Goal: Task Accomplishment & Management: Complete application form

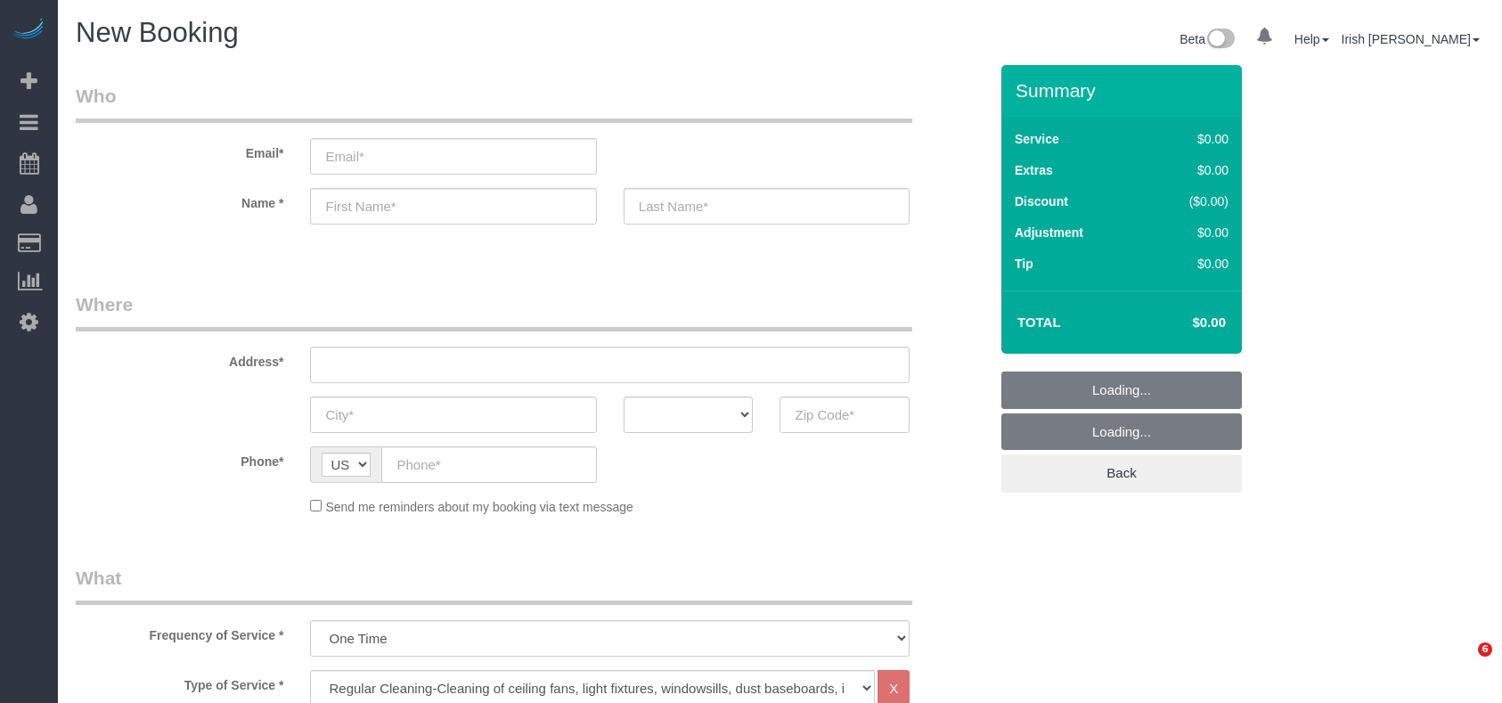
select select "3"
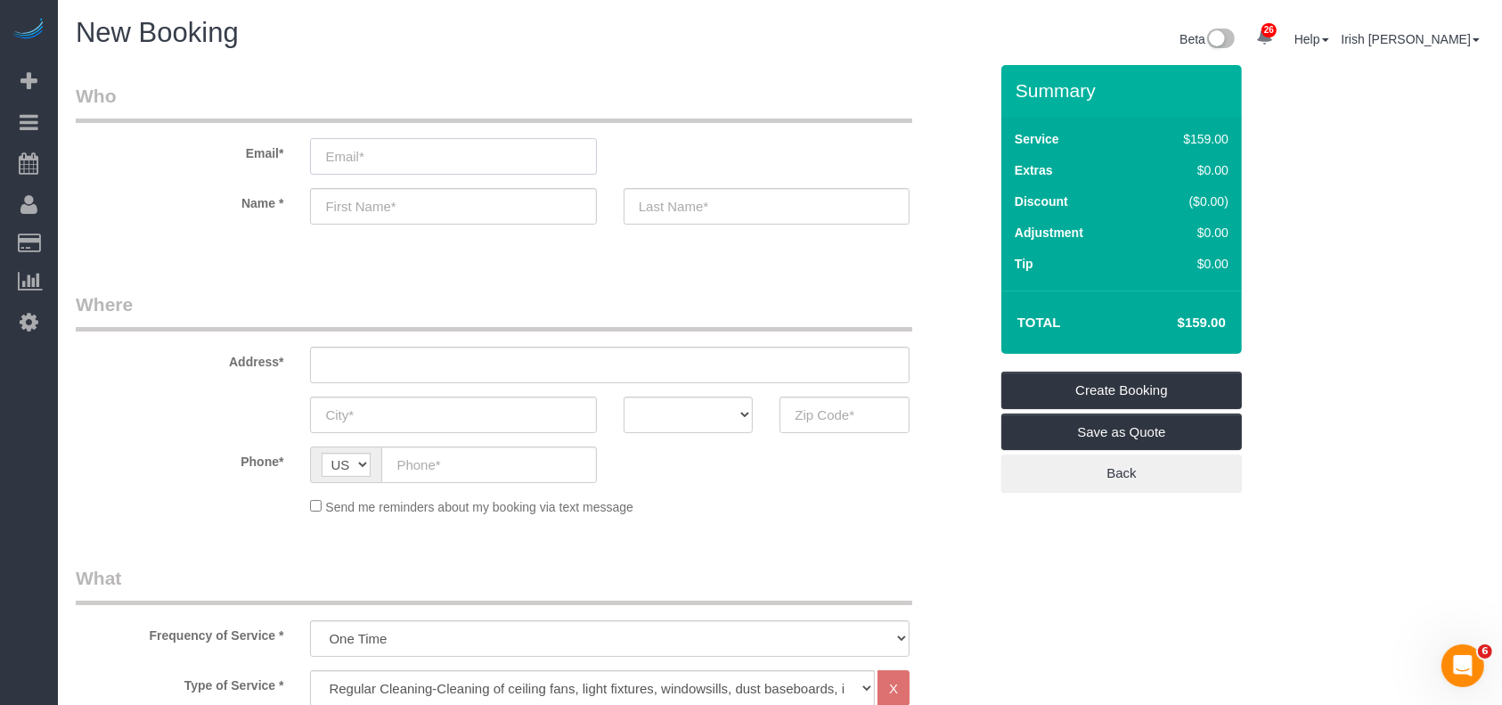
click at [425, 153] on input "email" at bounding box center [453, 156] width 286 height 37
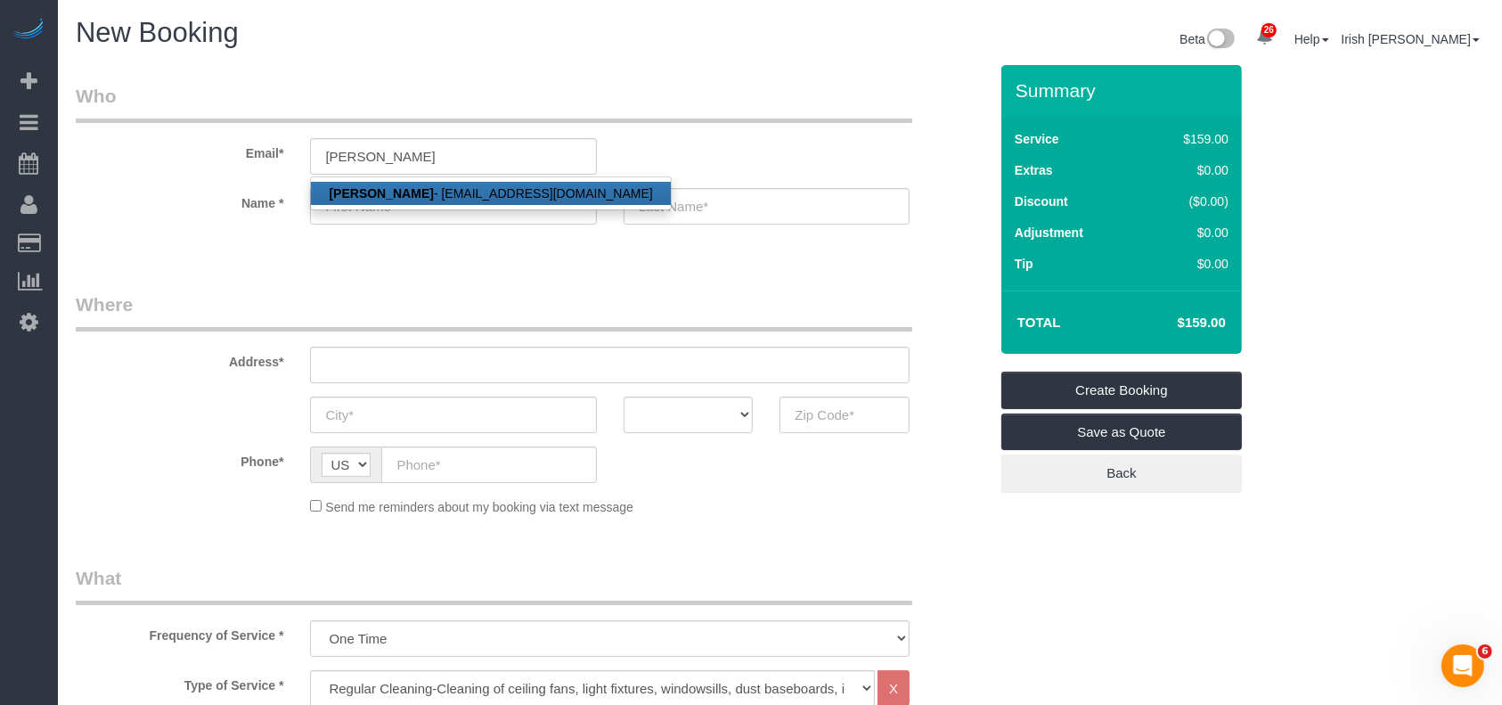
click at [450, 199] on link "[PERSON_NAME] - [EMAIL_ADDRESS][DOMAIN_NAME]" at bounding box center [490, 193] width 359 height 23
type input "[EMAIL_ADDRESS][DOMAIN_NAME]"
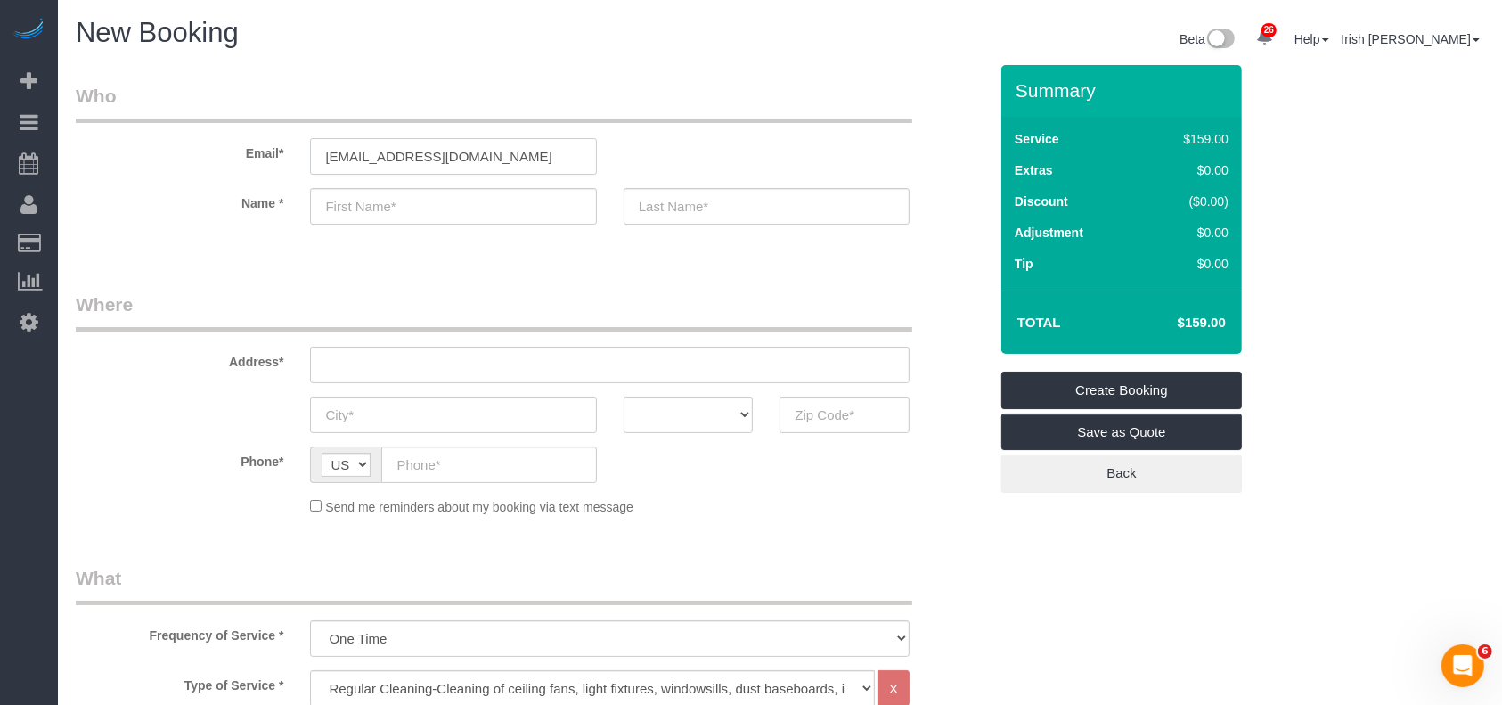
type input "[PERSON_NAME]"
type input "[PHONE_NUMBER]"
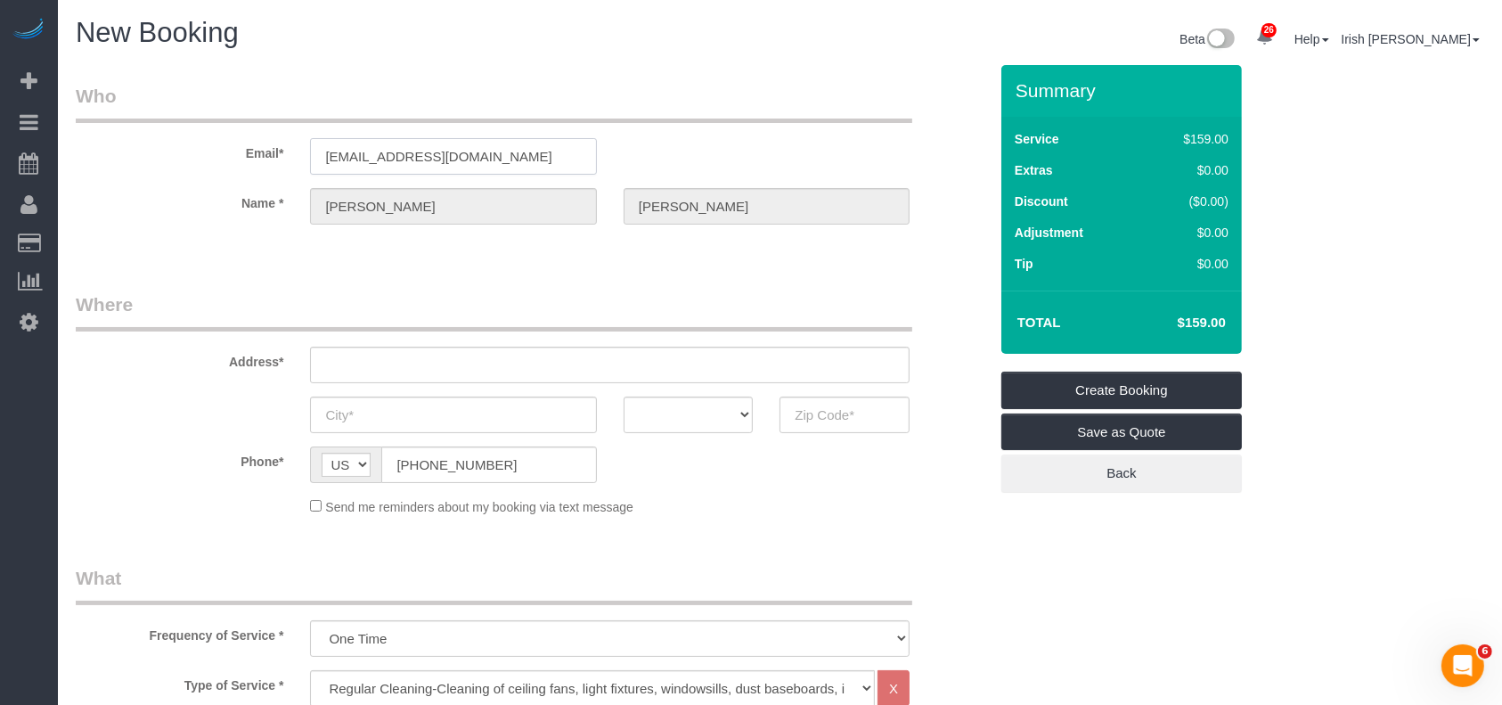
type input "[STREET_ADDRESS]"
type input "[PERSON_NAME]"
select select "[GEOGRAPHIC_DATA]"
type input "75454"
select select "string:fspay-d98b06bf-ec10-4281-9222-57eb6f0f2760"
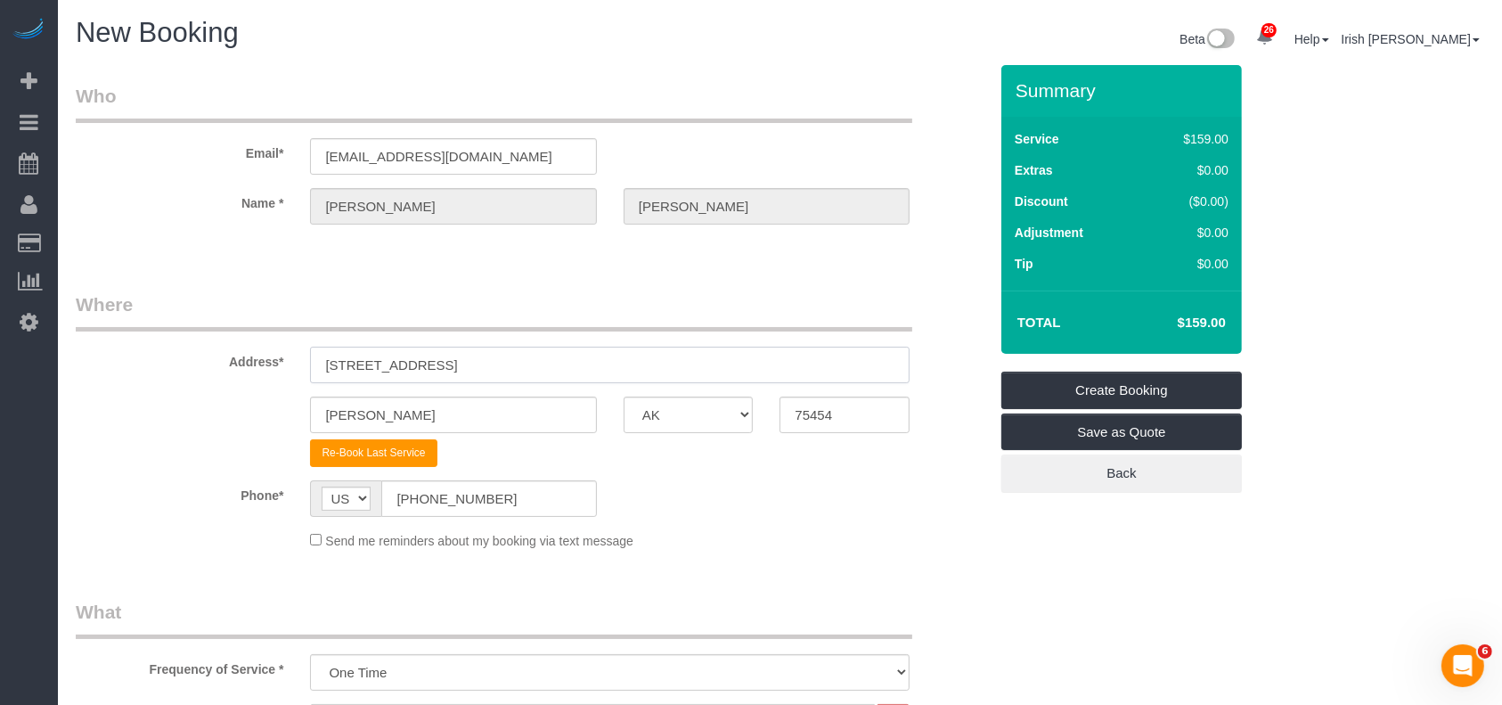
drag, startPoint x: 496, startPoint y: 360, endPoint x: 258, endPoint y: 355, distance: 237.9
click at [259, 356] on div "Address* [STREET_ADDRESS]" at bounding box center [531, 337] width 939 height 92
paste input "[STREET_ADDRESS]"
click at [549, 373] on input "[STREET_ADDRESS]" at bounding box center [610, 365] width 600 height 37
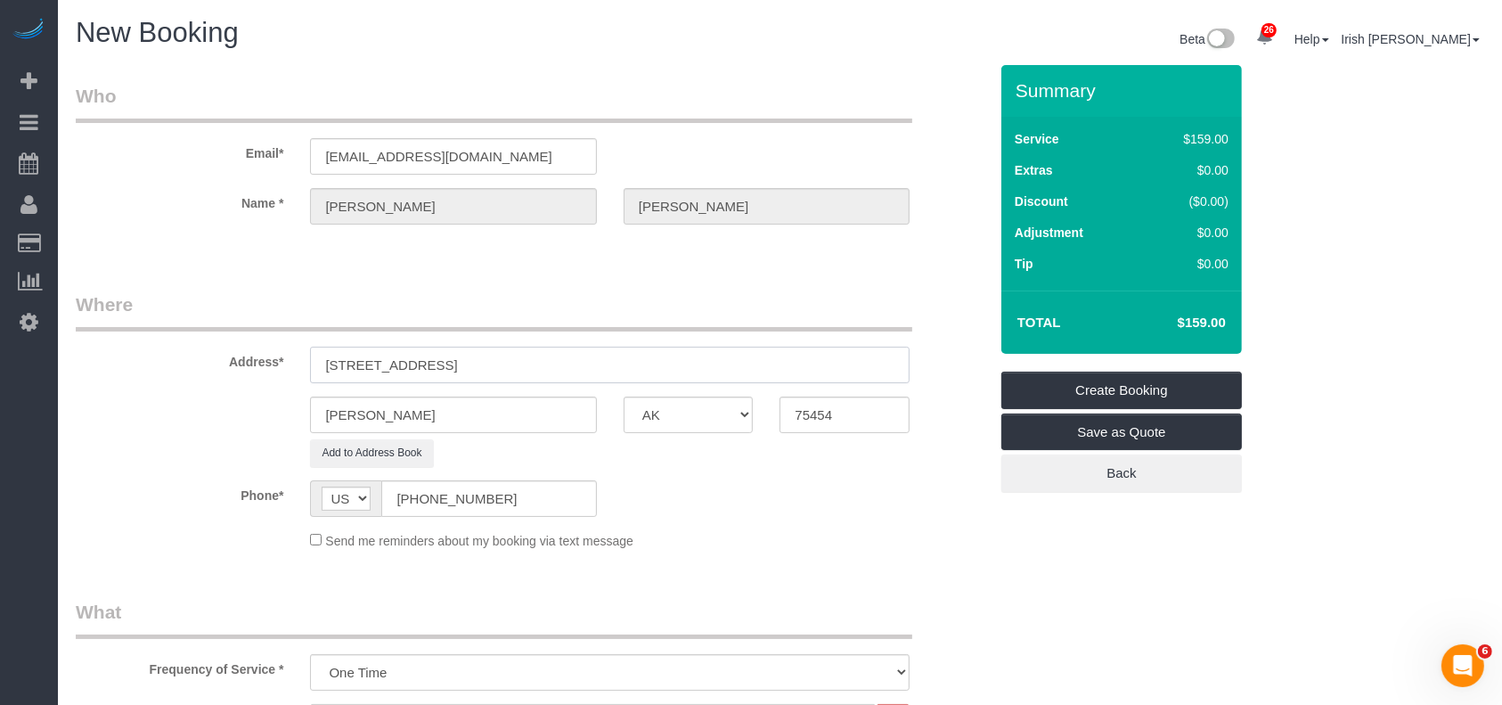
type input "[STREET_ADDRESS]"
click at [249, 412] on div "[PERSON_NAME] AK AL AR AZ CA CO CT DC DE [GEOGRAPHIC_DATA] [GEOGRAPHIC_DATA] HI…" at bounding box center [531, 414] width 939 height 37
paste input "[GEOGRAPHIC_DATA]"
type input "[GEOGRAPHIC_DATA]"
click at [540, 367] on input "[STREET_ADDRESS]" at bounding box center [610, 365] width 600 height 37
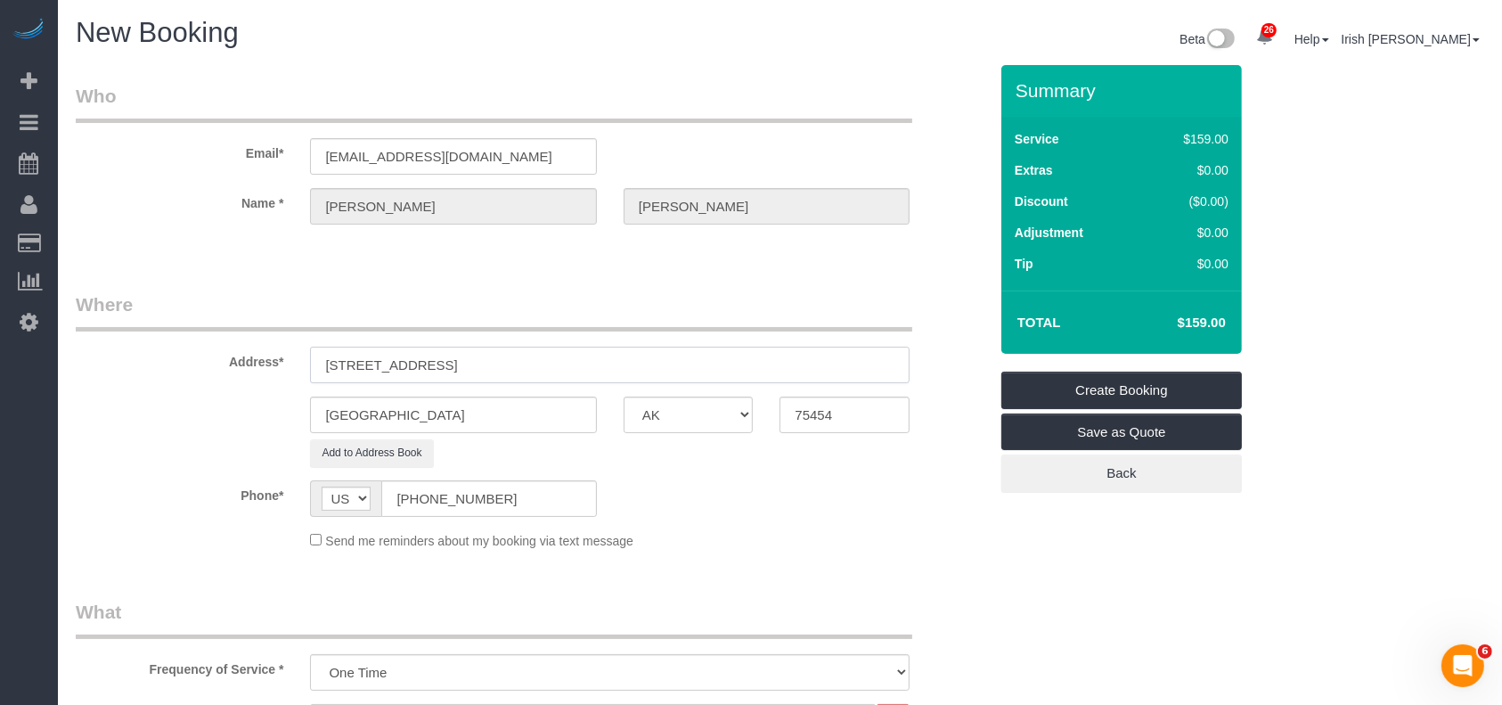
click at [617, 364] on input "[STREET_ADDRESS]" at bounding box center [610, 365] width 600 height 37
drag, startPoint x: 837, startPoint y: 415, endPoint x: 763, endPoint y: 415, distance: 74.8
click at [766, 416] on div "75454" at bounding box center [844, 414] width 157 height 37
paste input "056"
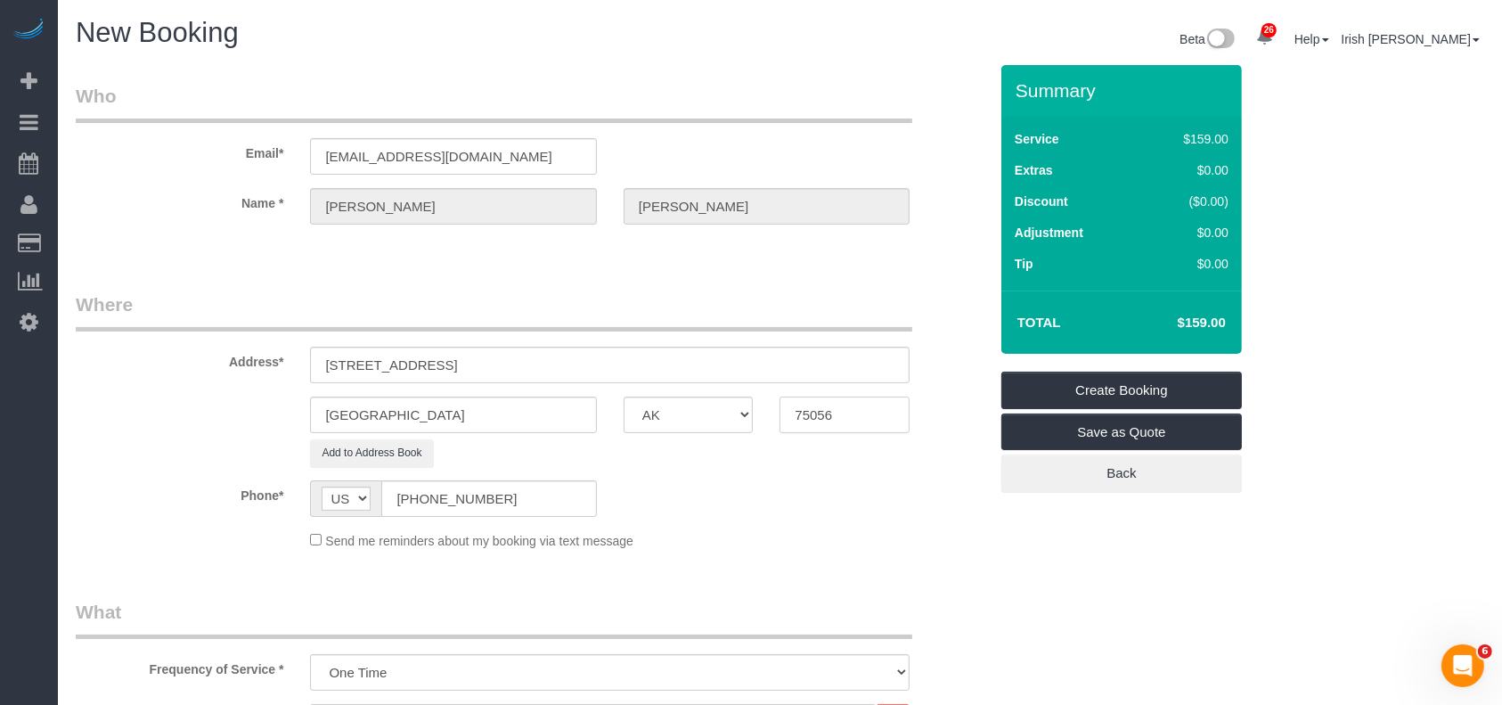
type input "75056"
drag, startPoint x: 635, startPoint y: 364, endPoint x: 512, endPoint y: 348, distance: 124.0
click at [512, 348] on input "[STREET_ADDRESS]" at bounding box center [610, 365] width 600 height 37
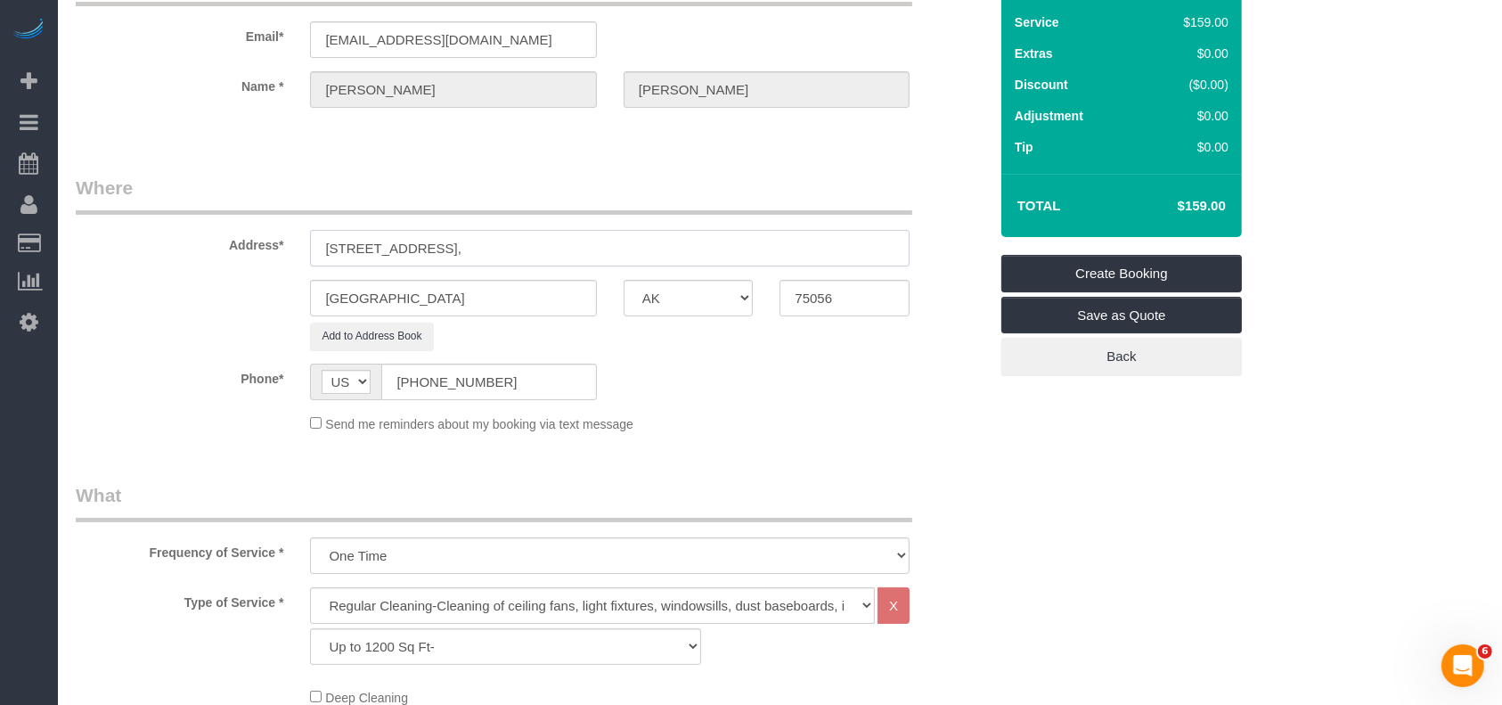
scroll to position [356, 0]
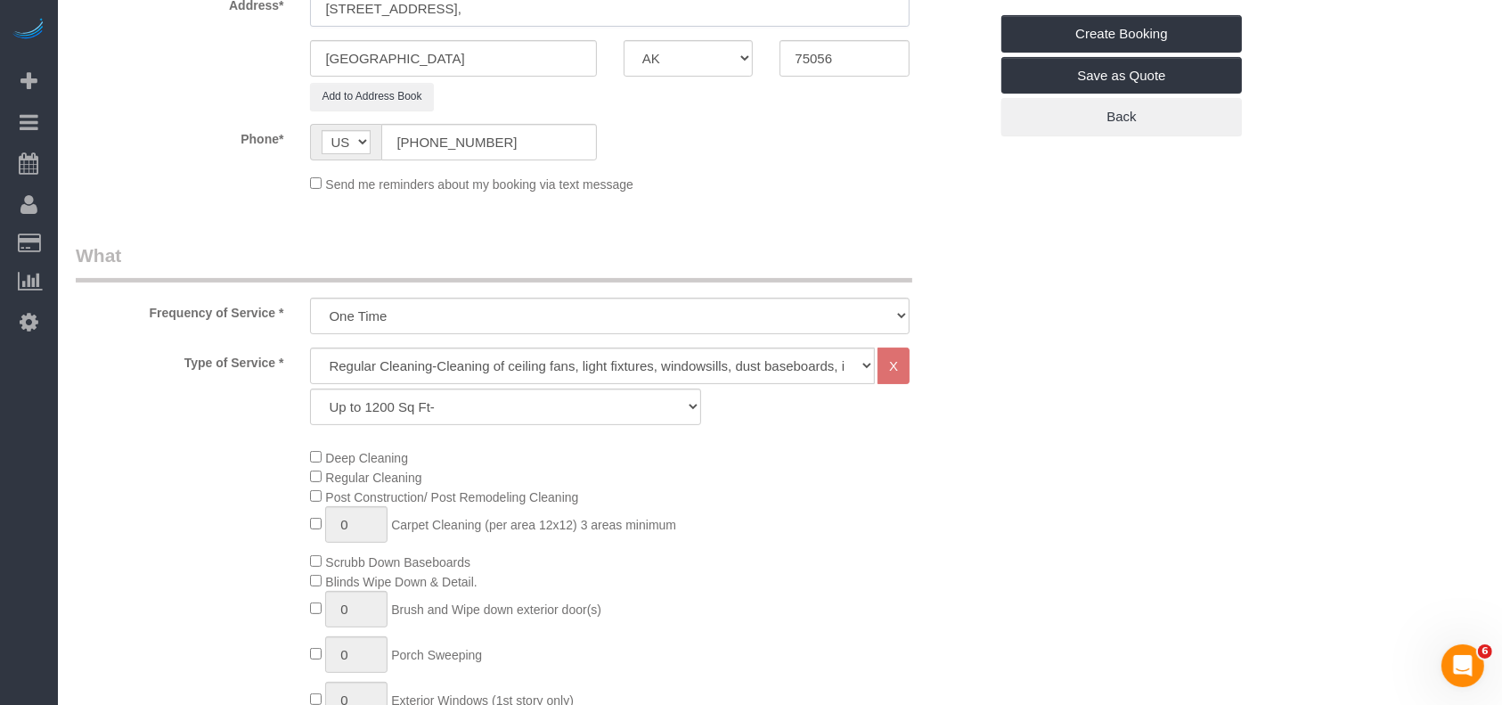
type input "[STREET_ADDRESS],"
click at [457, 396] on select "Up to 1200 Sq Ft- [DATE]-[DATE] Sq Ft [DATE]-[DATE] Sq Ft [DATE]-[DATE] Sq Ft […" at bounding box center [505, 406] width 390 height 37
select select "59"
click at [310, 388] on select "Up to 1200 Sq Ft- [DATE]-[DATE] Sq Ft [DATE]-[DATE] Sq Ft [DATE]-[DATE] Sq Ft […" at bounding box center [505, 406] width 390 height 37
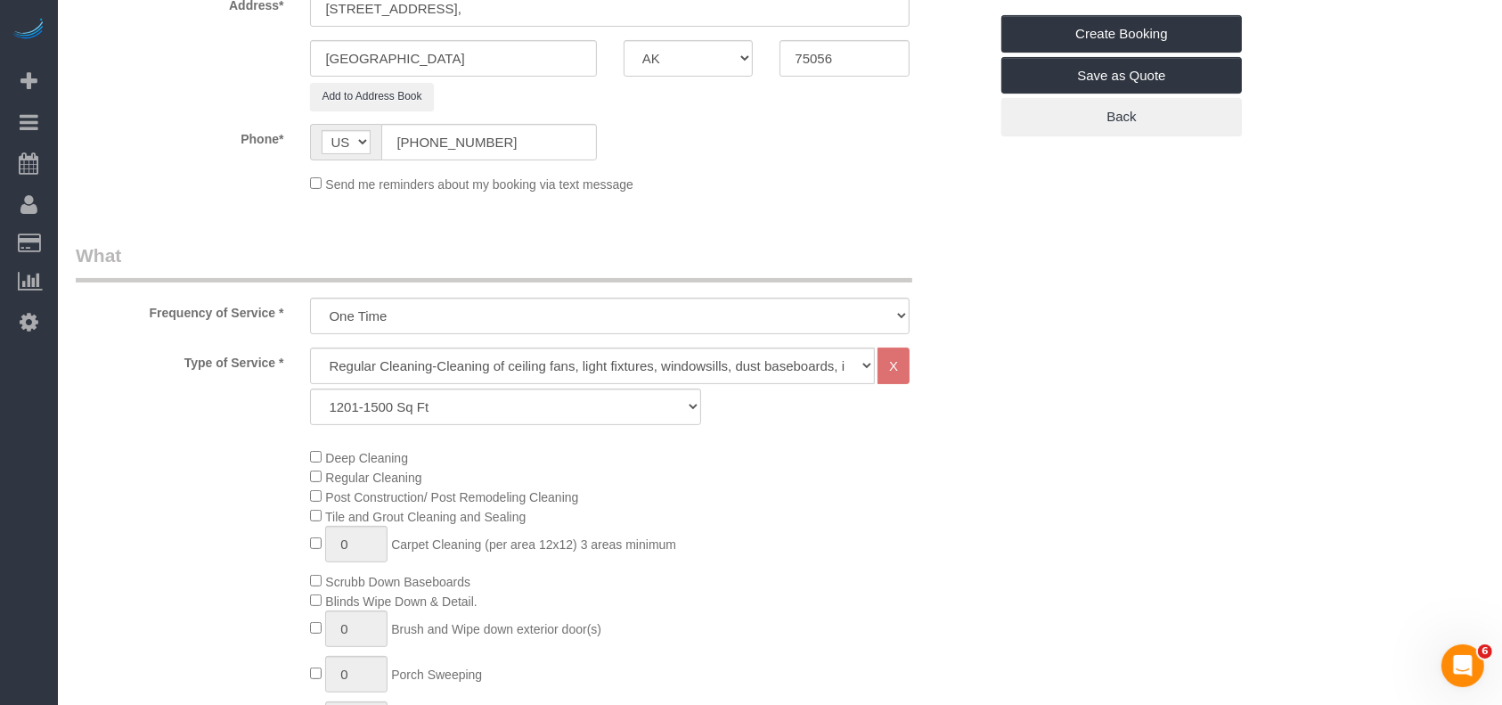
click at [753, 550] on div "Deep Cleaning Regular Cleaning Post Construction/ Post Remodeling Cleaning Tile…" at bounding box center [649, 606] width 704 height 319
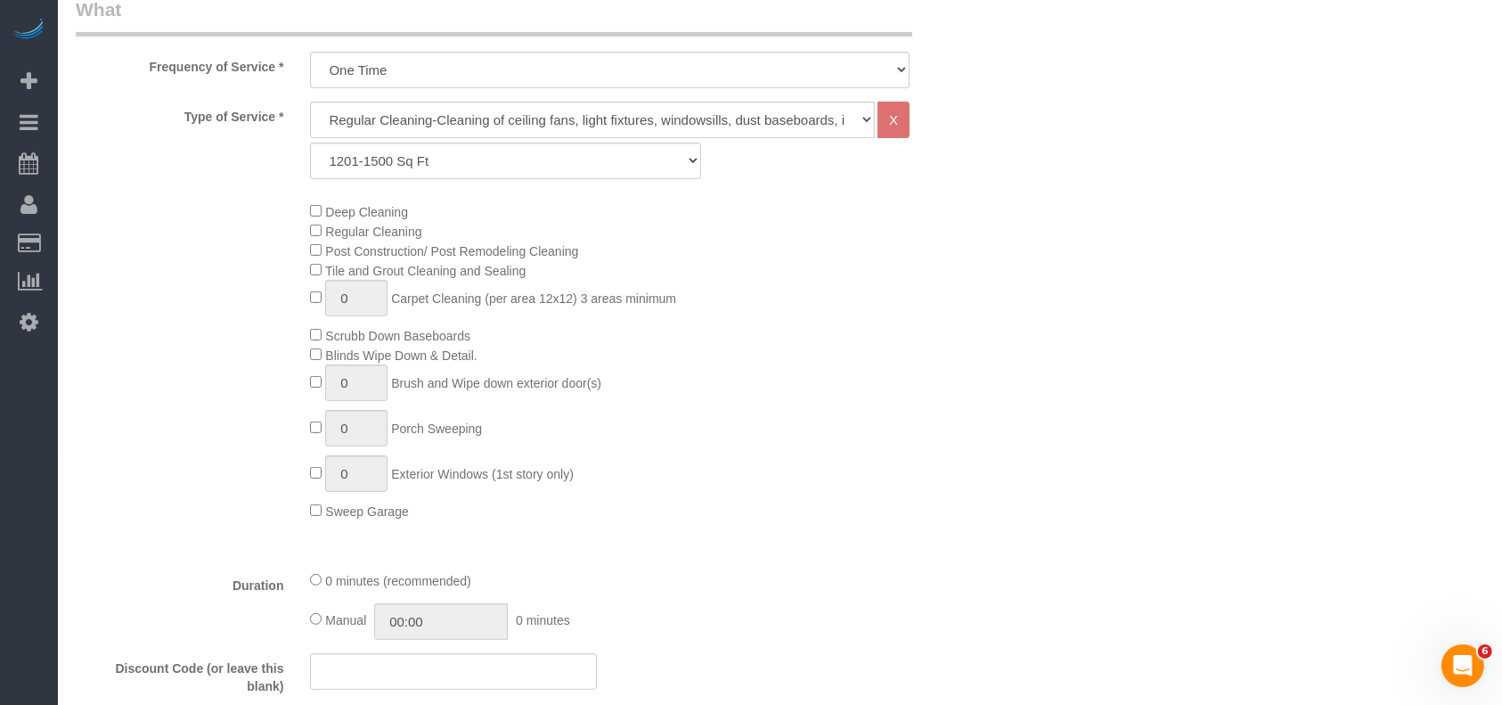
scroll to position [831, 0]
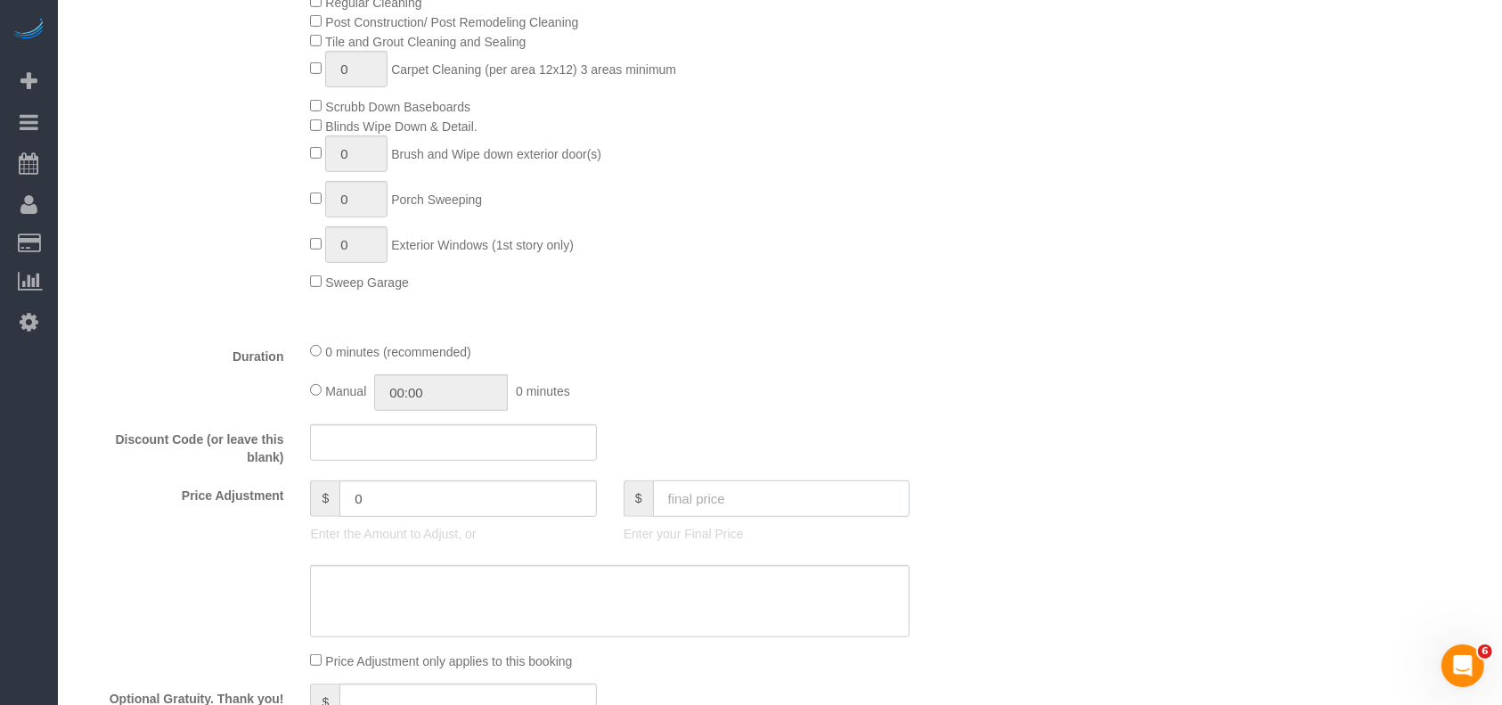
click at [726, 504] on input "text" at bounding box center [781, 498] width 257 height 37
type input "13"
type input "-166"
click at [741, 508] on input "text" at bounding box center [781, 498] width 257 height 37
paste input "5"
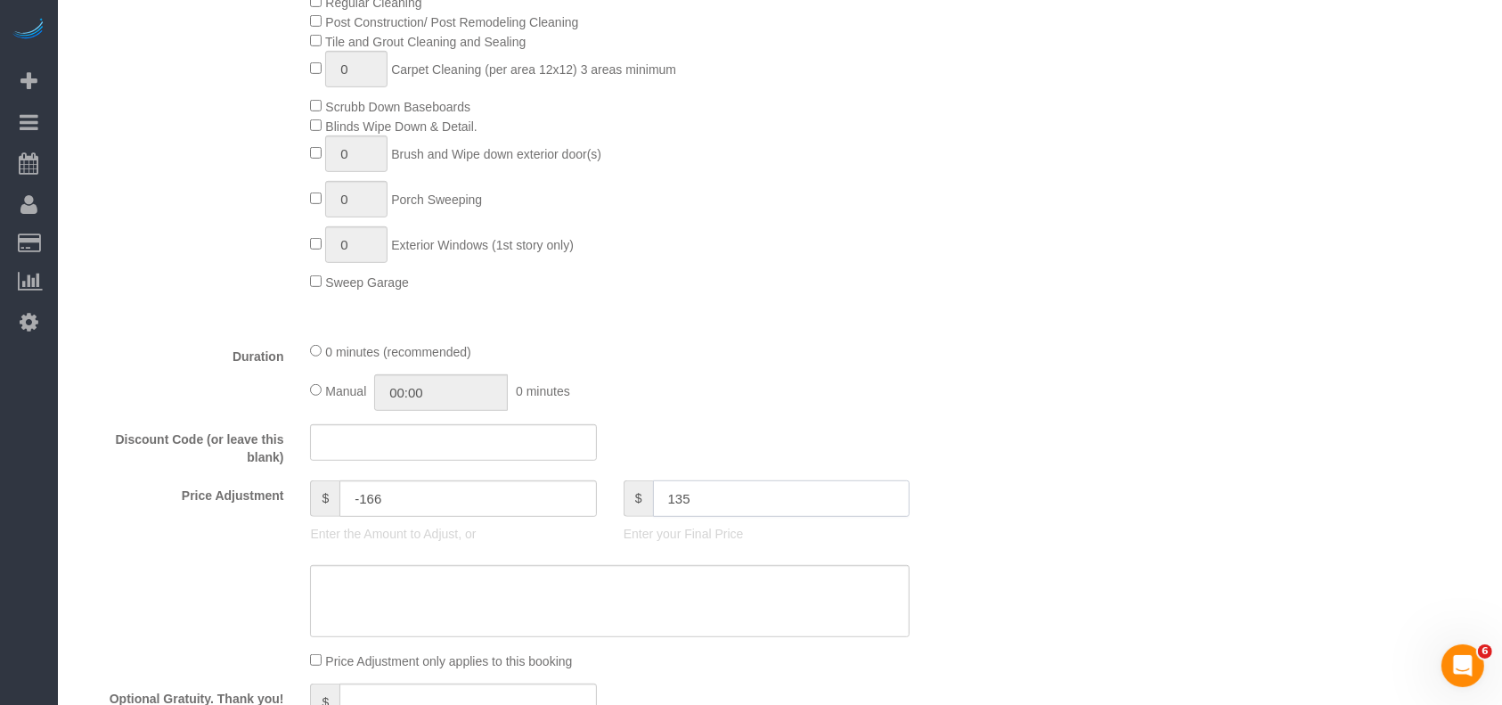
type input "135"
click at [619, 611] on textarea at bounding box center [610, 601] width 600 height 73
type textarea "Lig"
type input "-44"
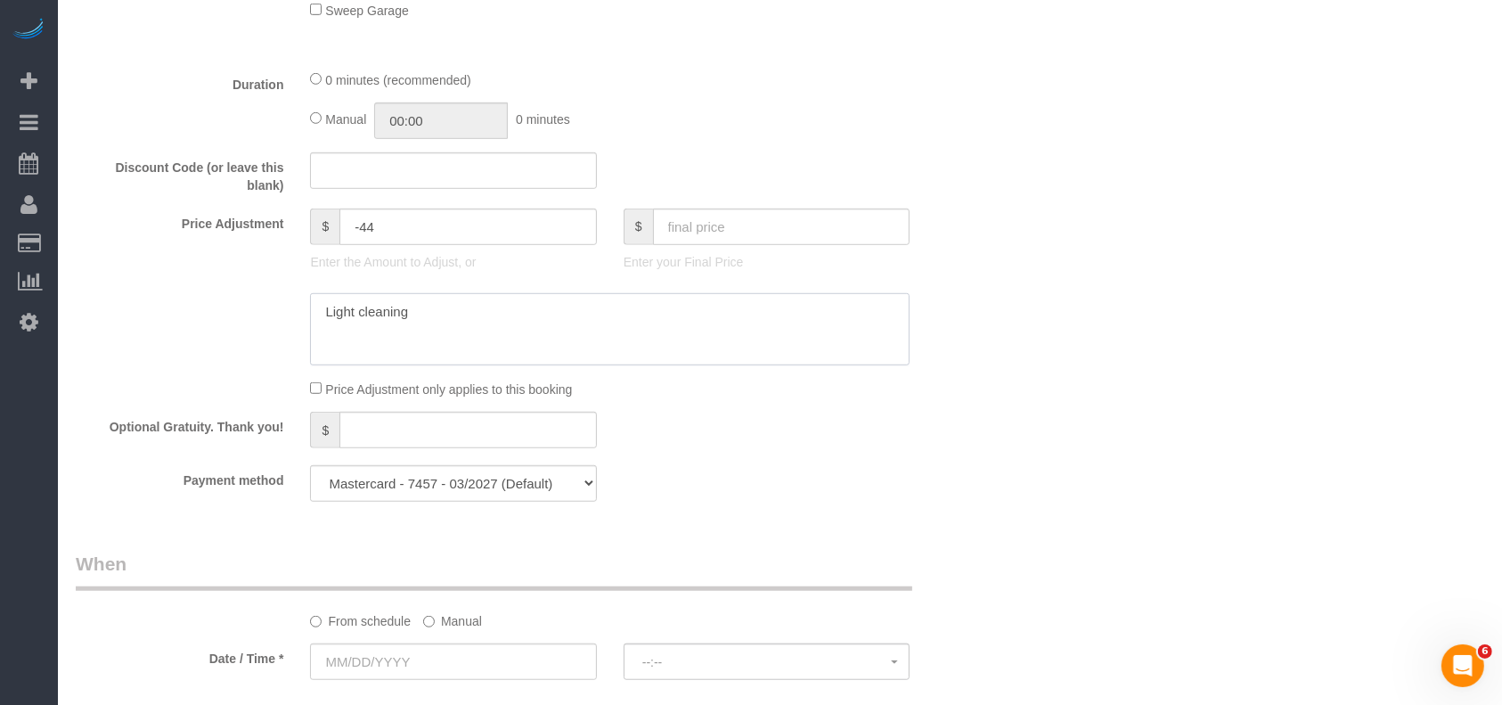
scroll to position [1306, 0]
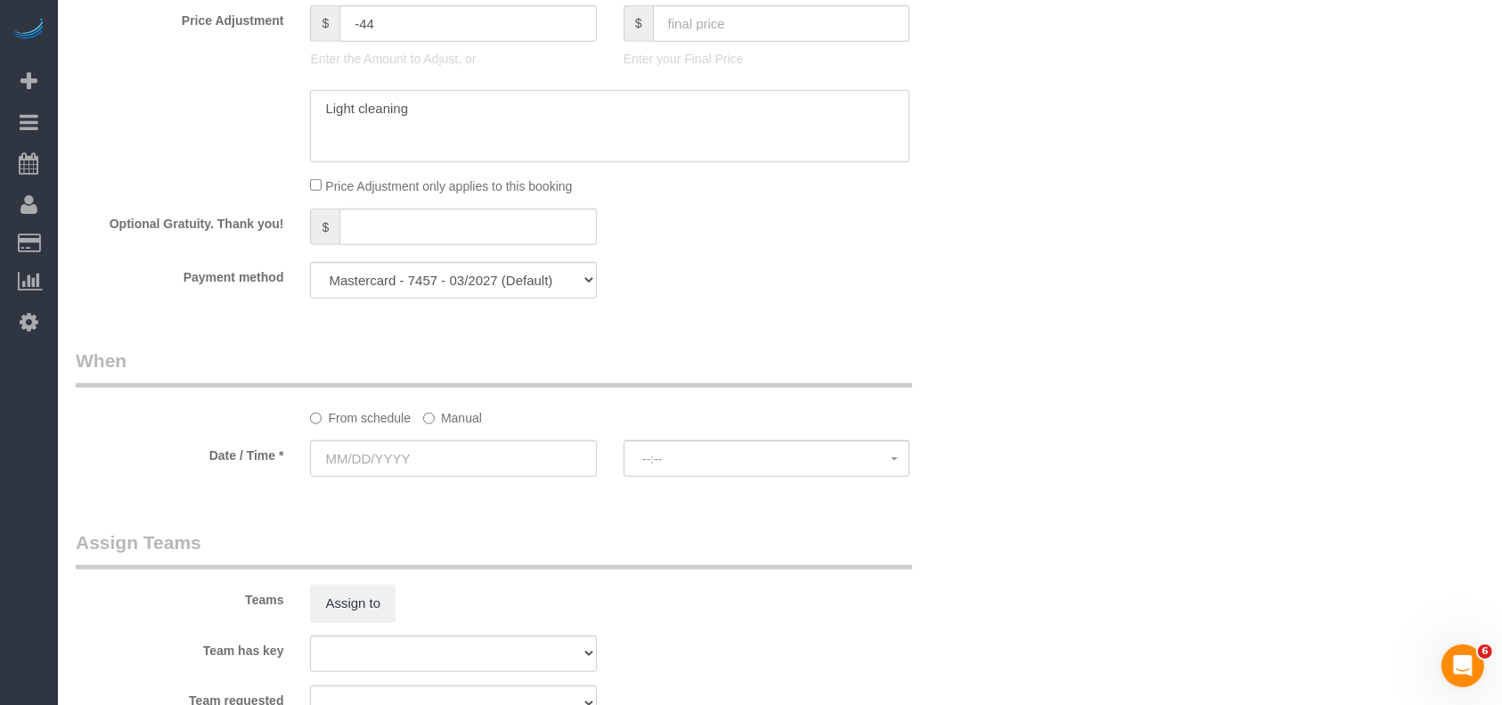
type textarea "Light cleaning"
click at [446, 413] on label "Manual" at bounding box center [452, 415] width 59 height 24
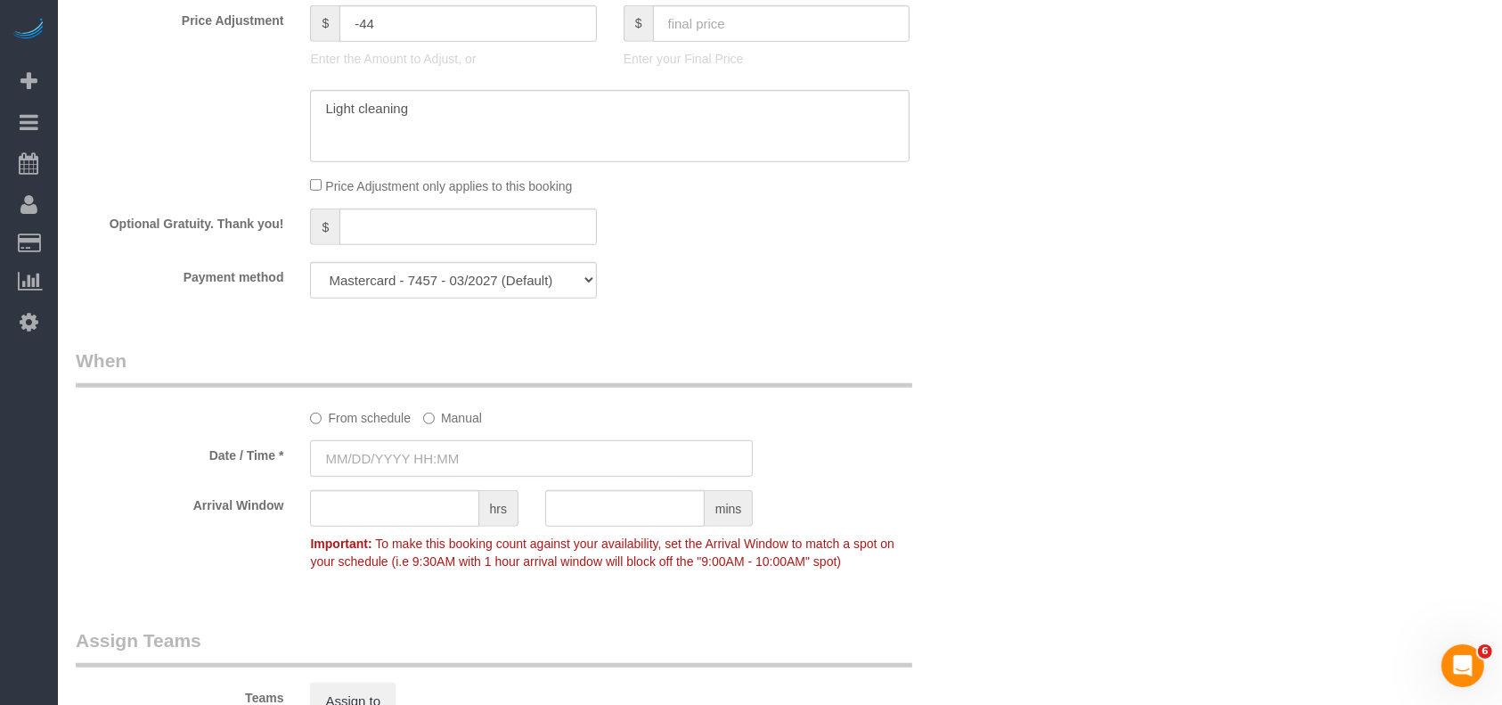
click at [435, 450] on input "text" at bounding box center [531, 458] width 443 height 37
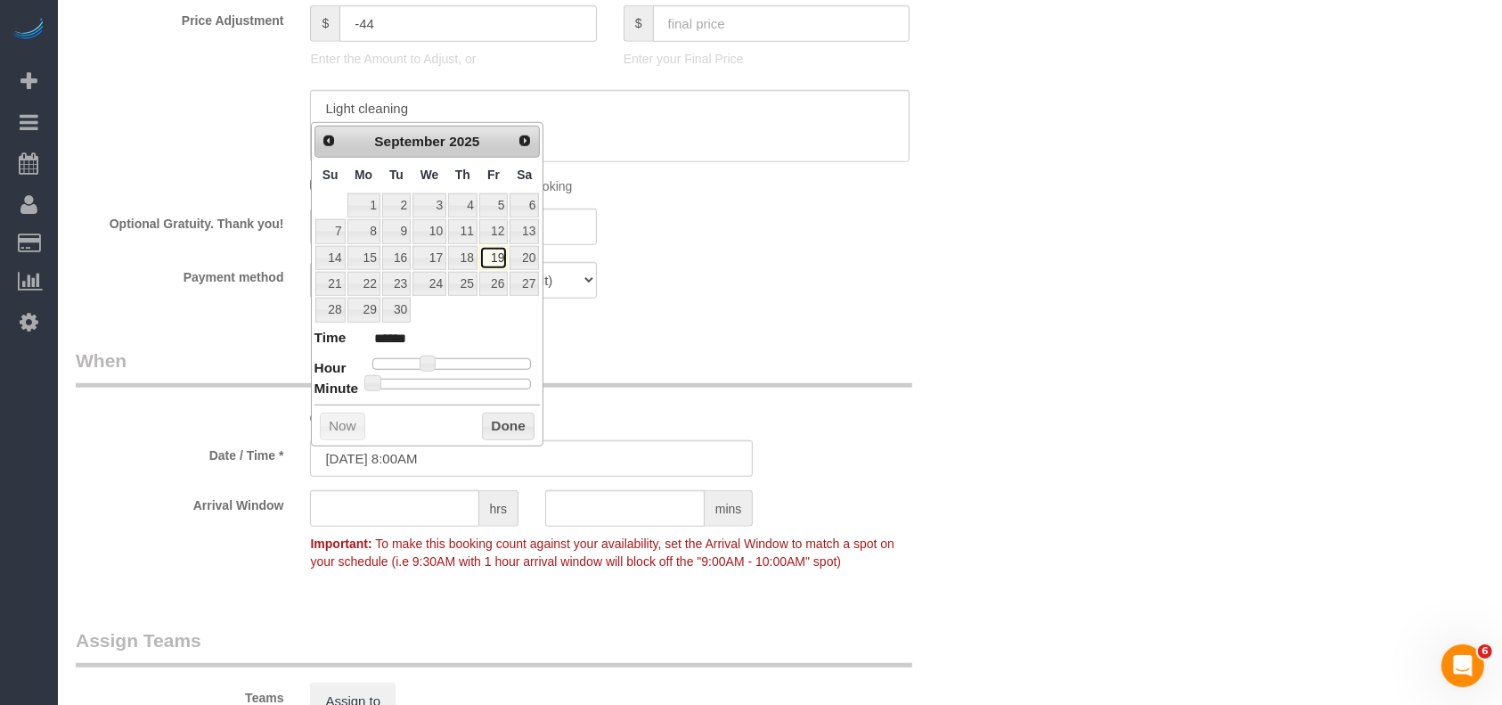
click at [498, 256] on link "19" at bounding box center [493, 258] width 29 height 24
type input "[DATE] 9:00AM"
type input "******"
type input "[DATE] 10:00AM"
type input "*******"
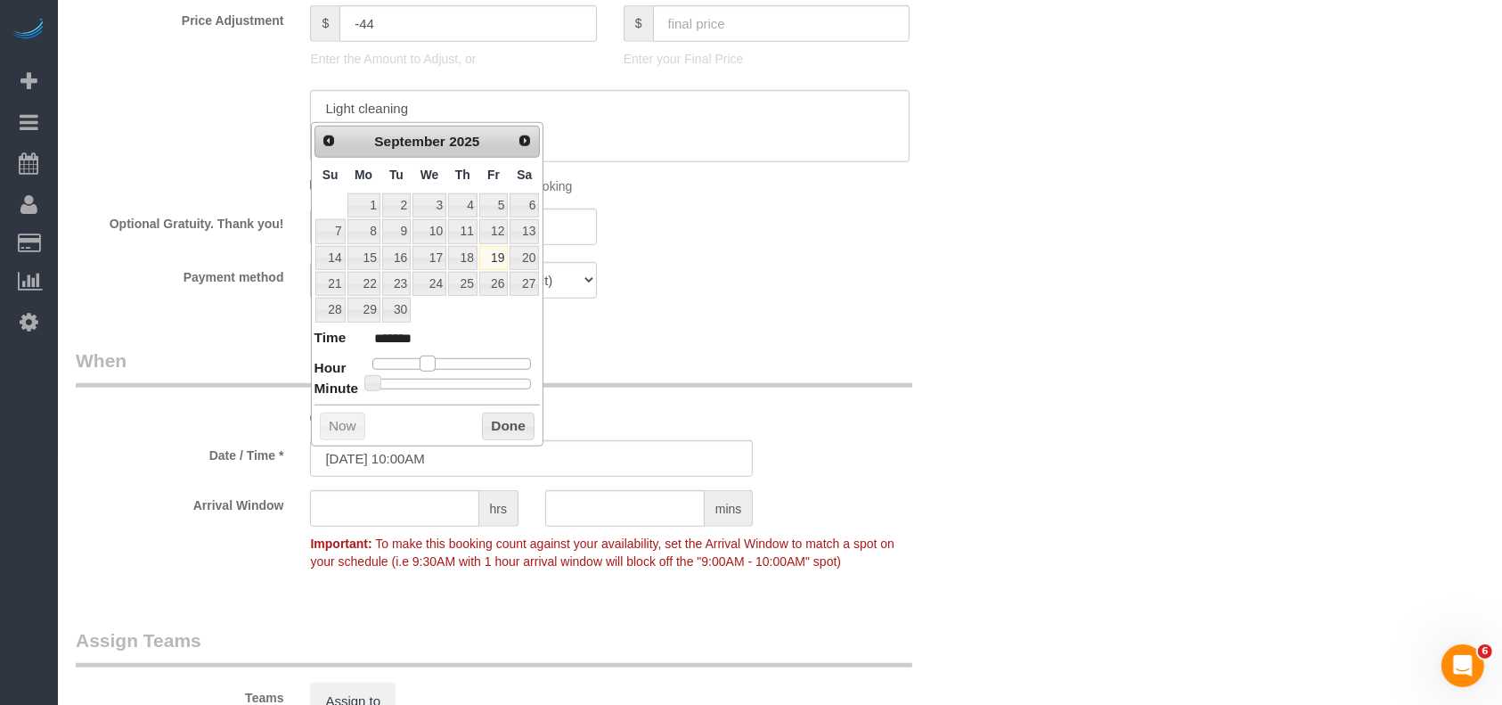
type input "[DATE] 11:00AM"
type input "*******"
type input "[DATE] 12:00PM"
type input "*******"
type input "[DATE] 1:00PM"
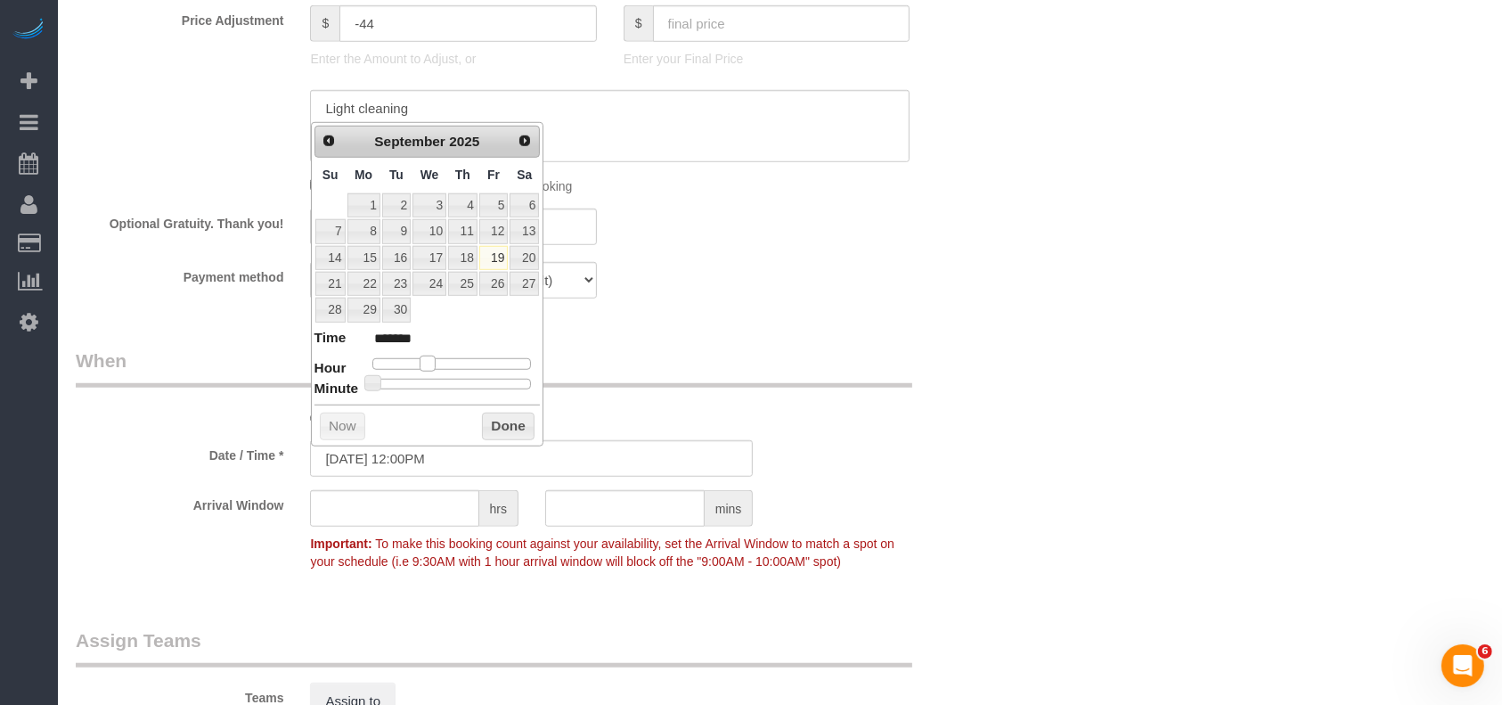
type input "******"
type input "[DATE] 2:00PM"
type input "******"
type input "[DATE] 3:00PM"
type input "******"
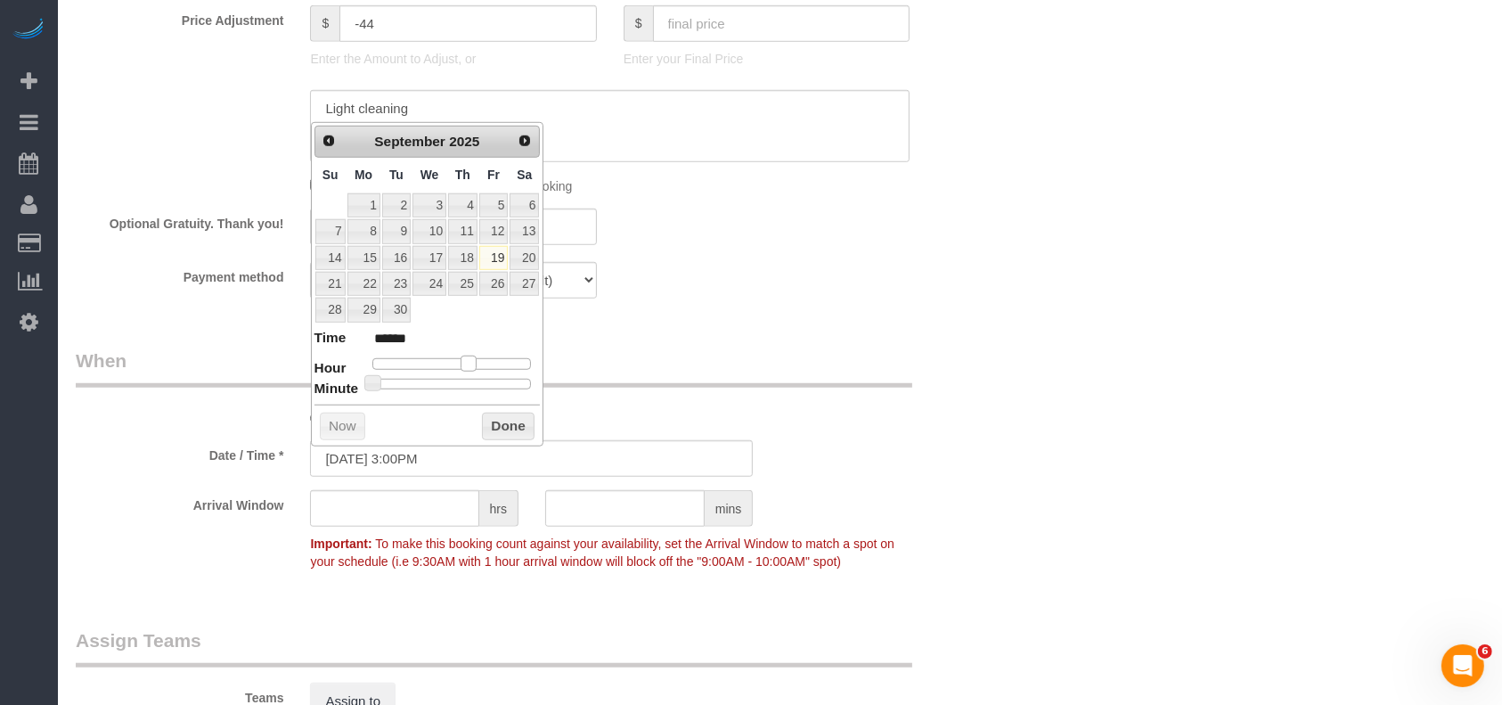
type input "[DATE] 4:00PM"
type input "******"
type input "[DATE] 5:00PM"
type input "******"
type input "[DATE] 4:00PM"
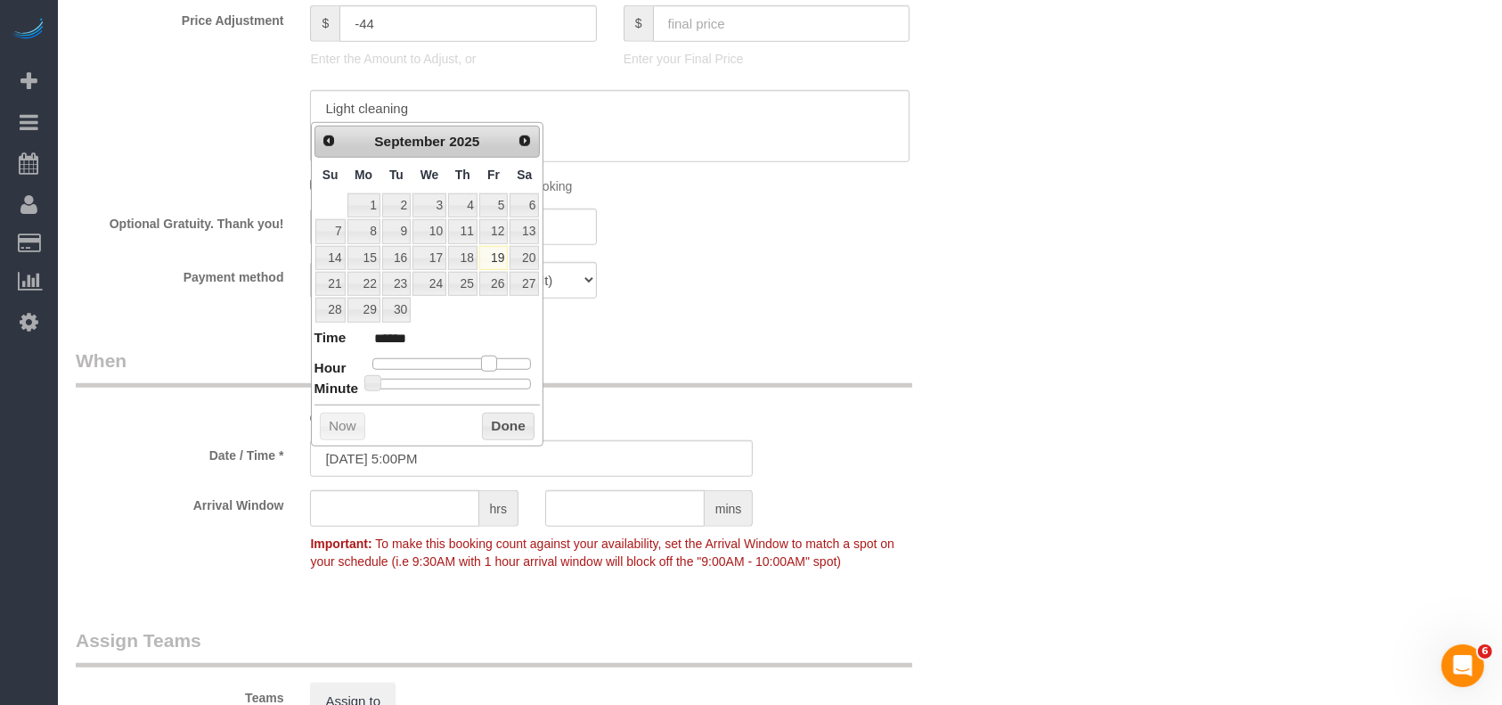
type input "******"
type input "[DATE] 3:00PM"
type input "******"
type input "[DATE] 2:00PM"
type input "******"
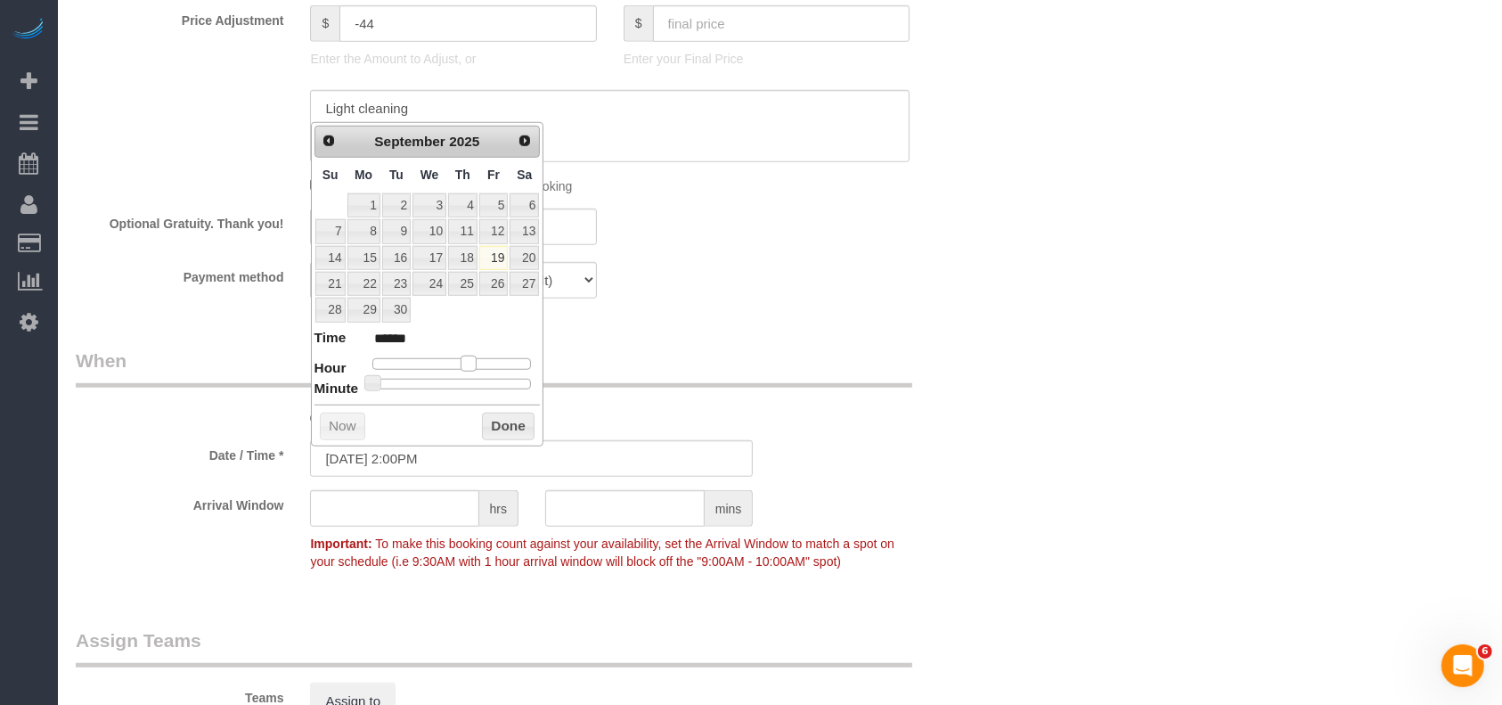
drag, startPoint x: 426, startPoint y: 358, endPoint x: 465, endPoint y: 354, distance: 39.5
click at [470, 355] on span at bounding box center [469, 363] width 16 height 16
click at [502, 414] on button "Done" at bounding box center [508, 427] width 53 height 29
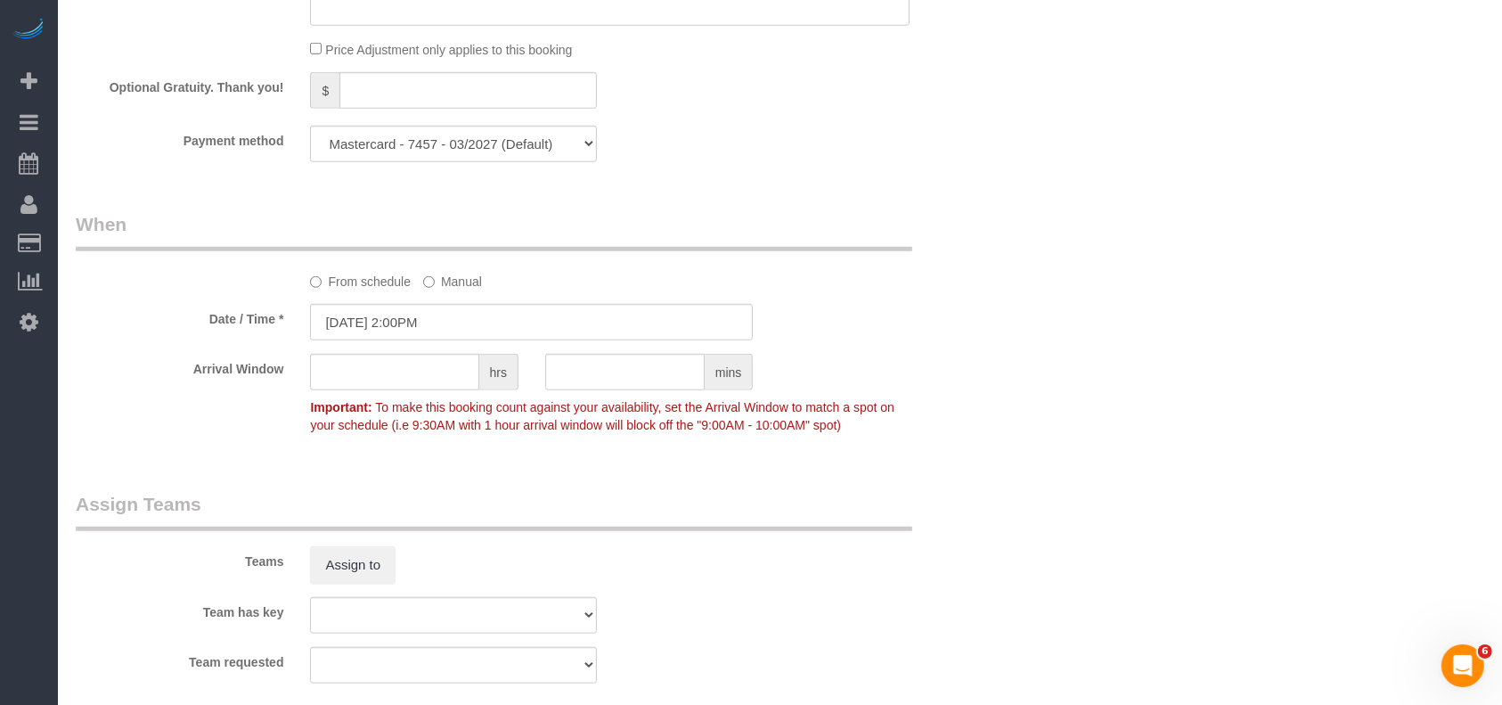
scroll to position [1662, 0]
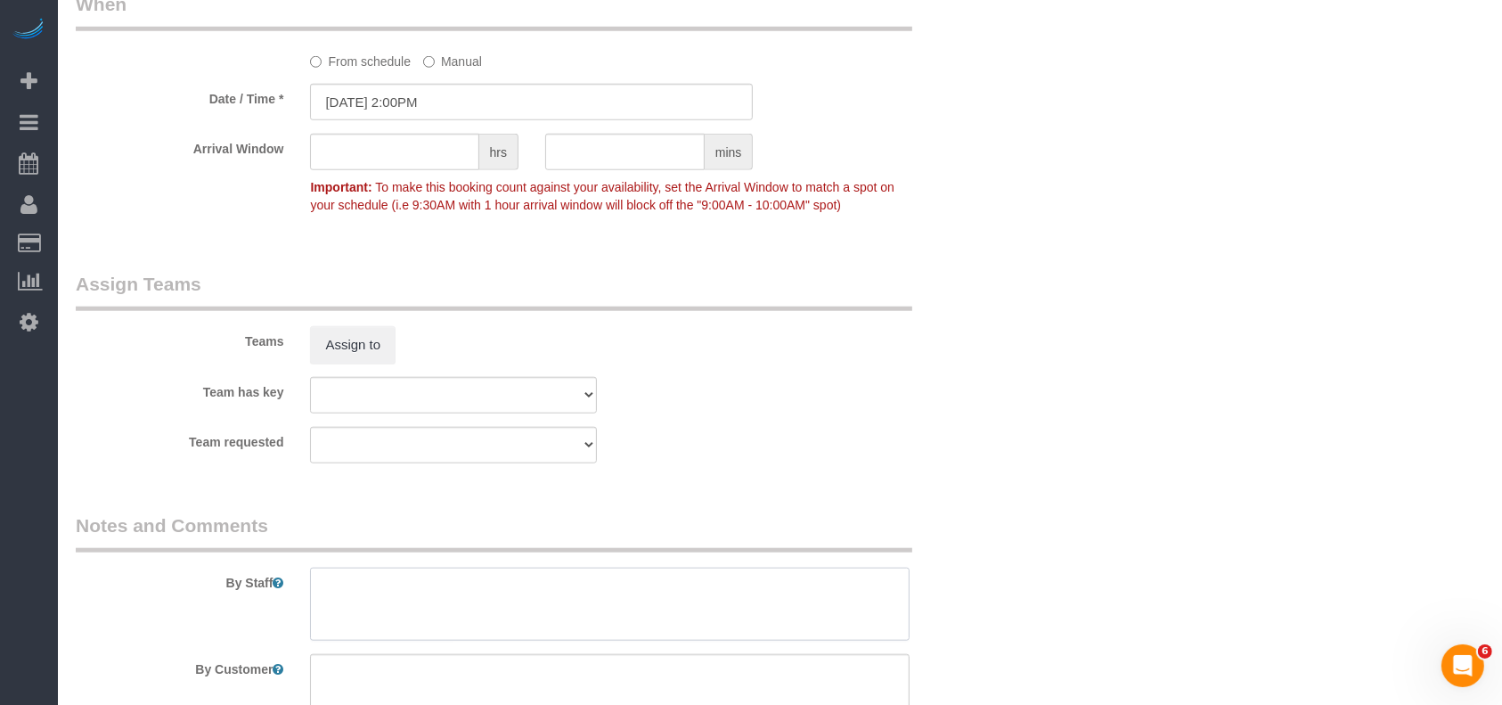
click at [441, 592] on textarea at bounding box center [610, 604] width 600 height 73
paste textarea "6513"
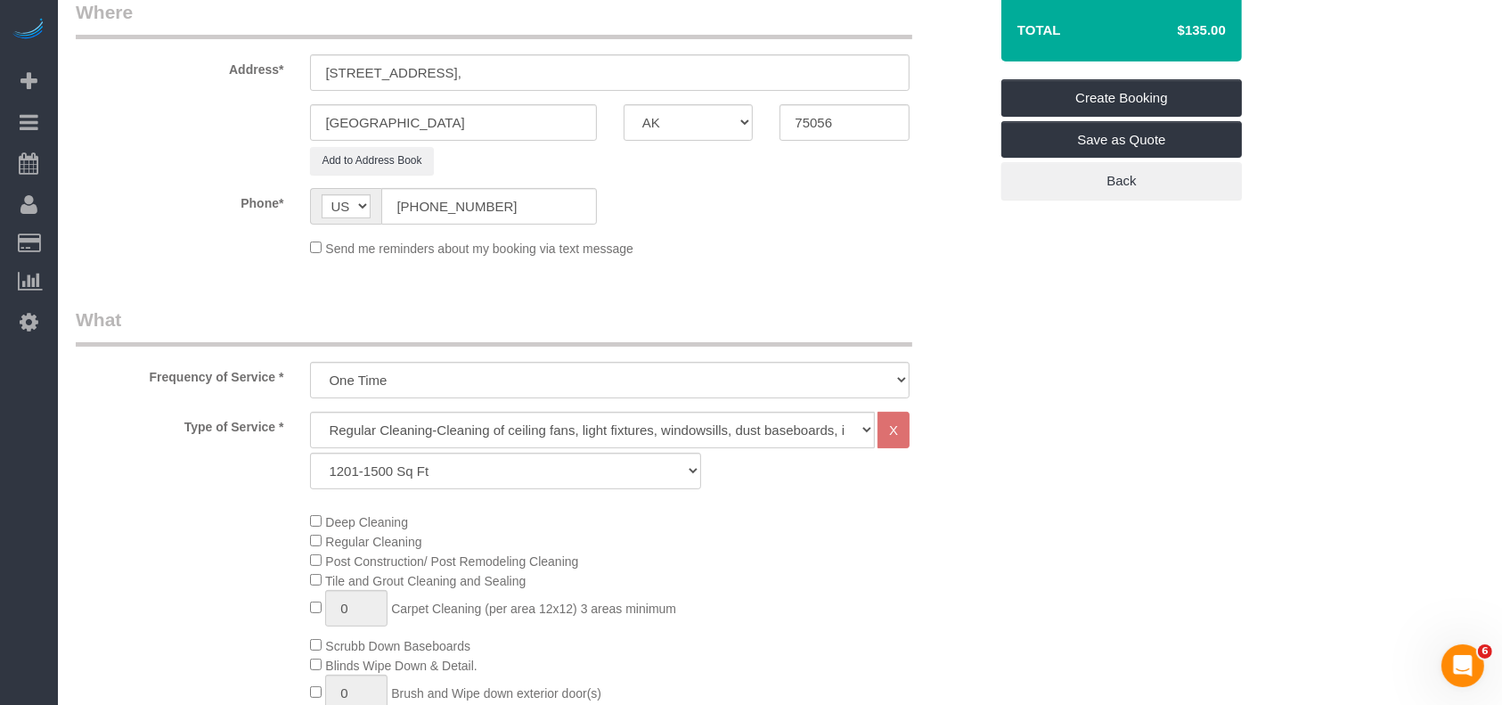
scroll to position [118, 0]
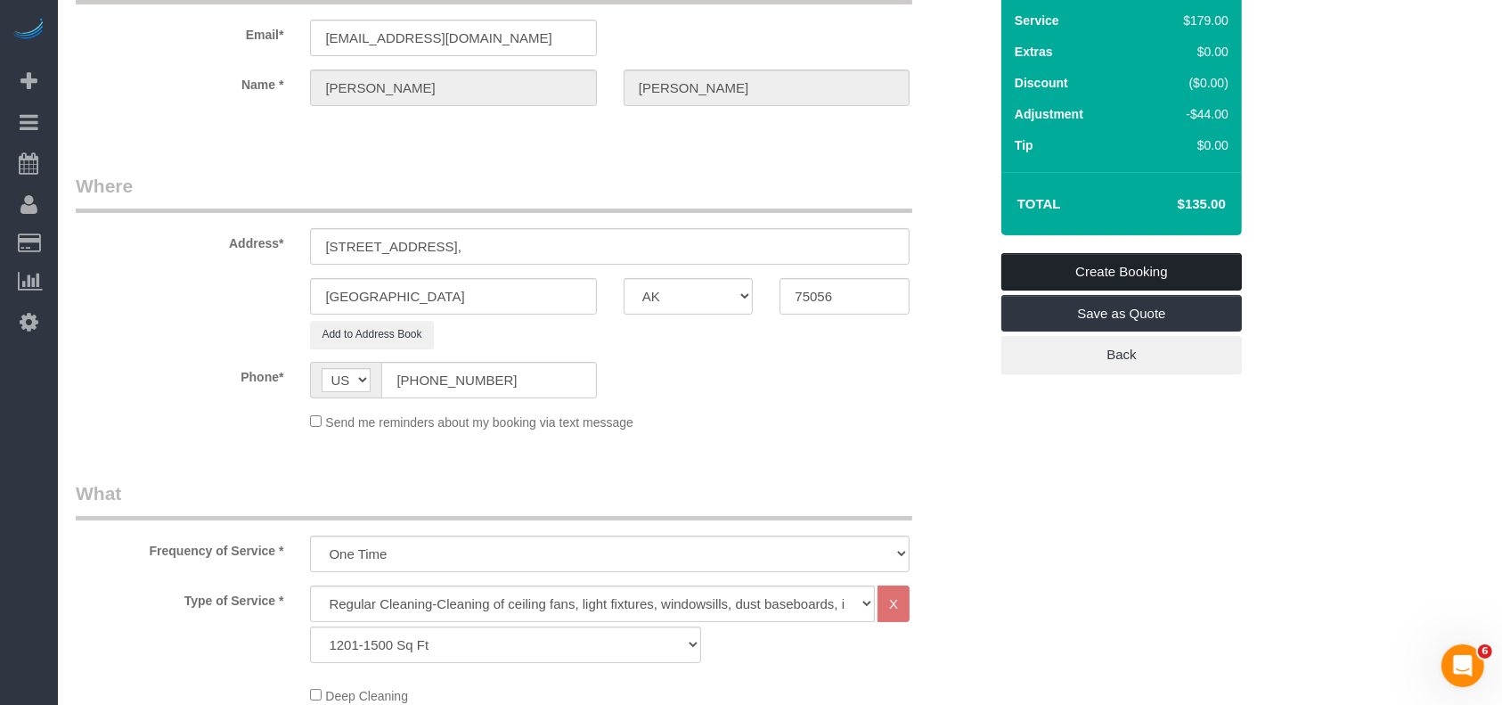
type textarea "* code 6513. Light cleaning"
drag, startPoint x: 1086, startPoint y: 265, endPoint x: 891, endPoint y: 86, distance: 264.8
click at [1087, 266] on link "Create Booking" at bounding box center [1121, 271] width 241 height 37
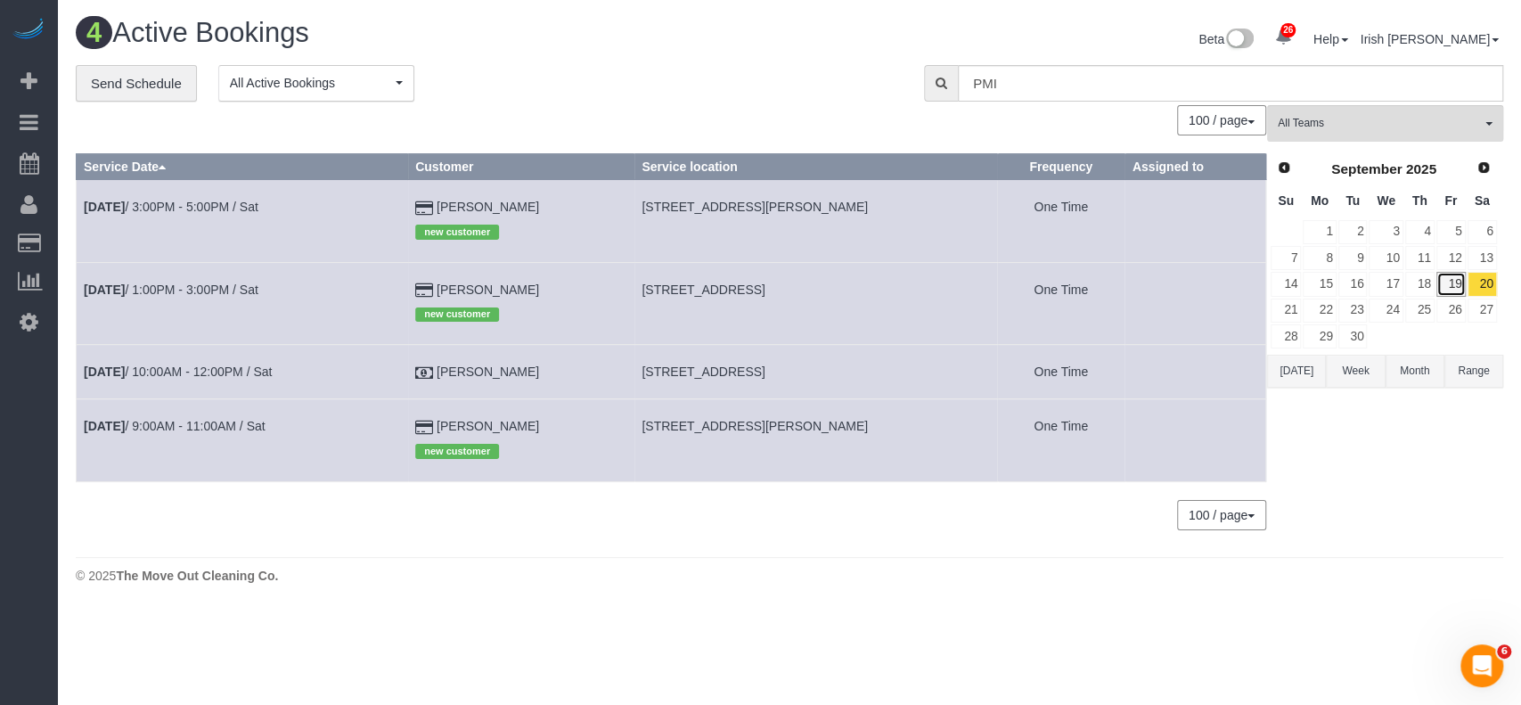
click at [1451, 282] on link "19" at bounding box center [1450, 284] width 29 height 24
